Goal: Task Accomplishment & Management: Use online tool/utility

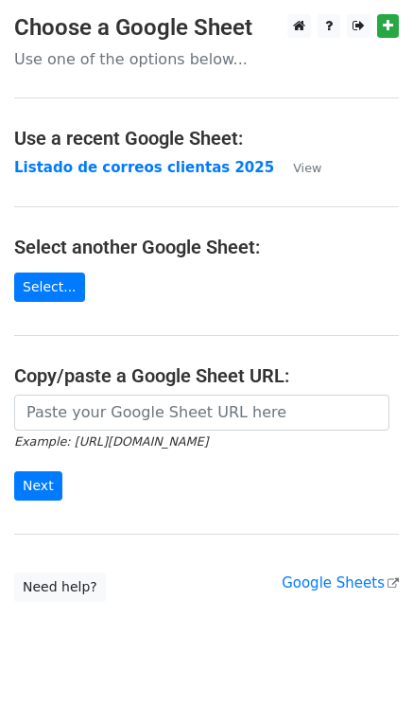
click at [173, 172] on strong "Listado de correos clientas 2025" at bounding box center [144, 167] width 260 height 17
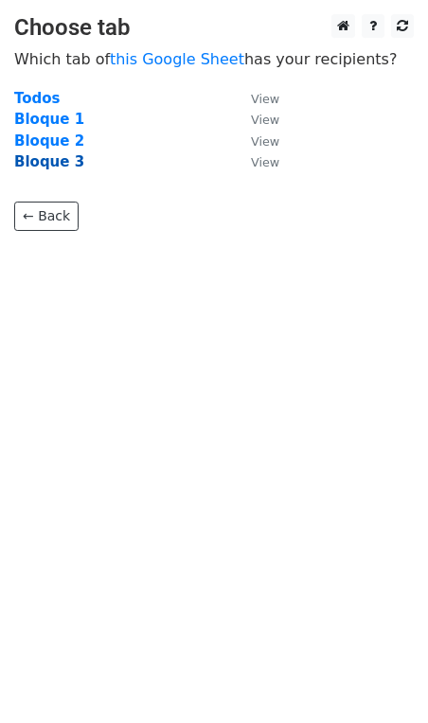
click at [27, 164] on strong "Bloque 3" at bounding box center [49, 161] width 70 height 17
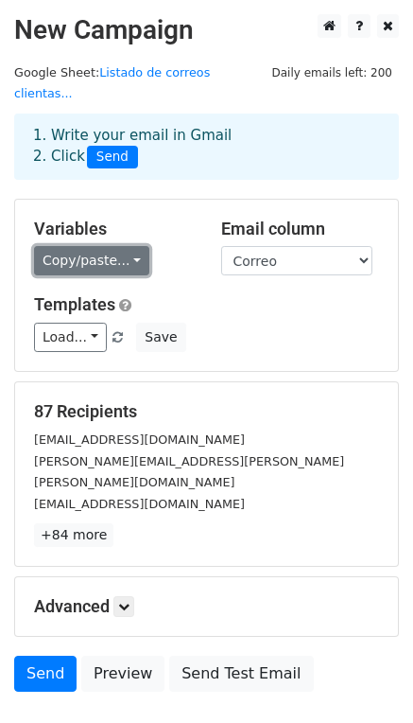
click at [130, 246] on link "Copy/paste..." at bounding box center [91, 260] width 115 height 29
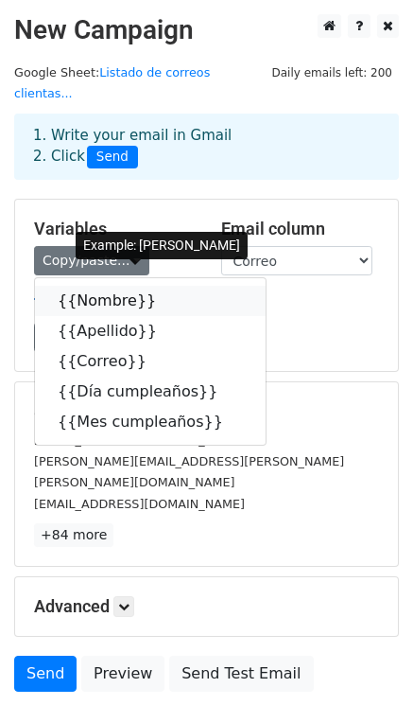
click at [107, 286] on link "{{Nombre}}" at bounding box center [150, 301] width 231 height 30
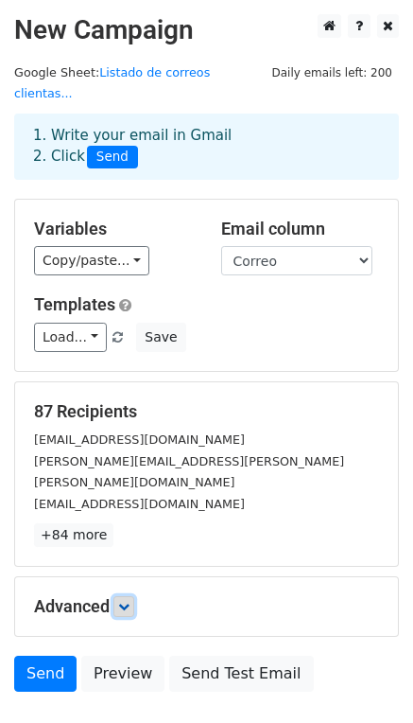
click at [128, 601] on icon at bounding box center [123, 606] width 11 height 11
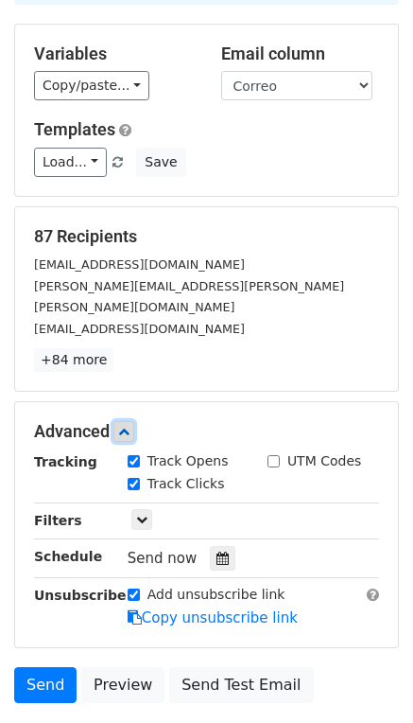
scroll to position [176, 0]
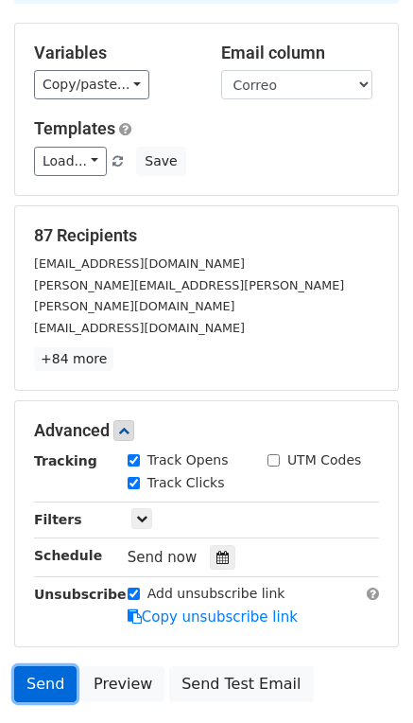
click at [59, 666] on link "Send" at bounding box center [45, 684] width 62 height 36
